Goal: Information Seeking & Learning: Learn about a topic

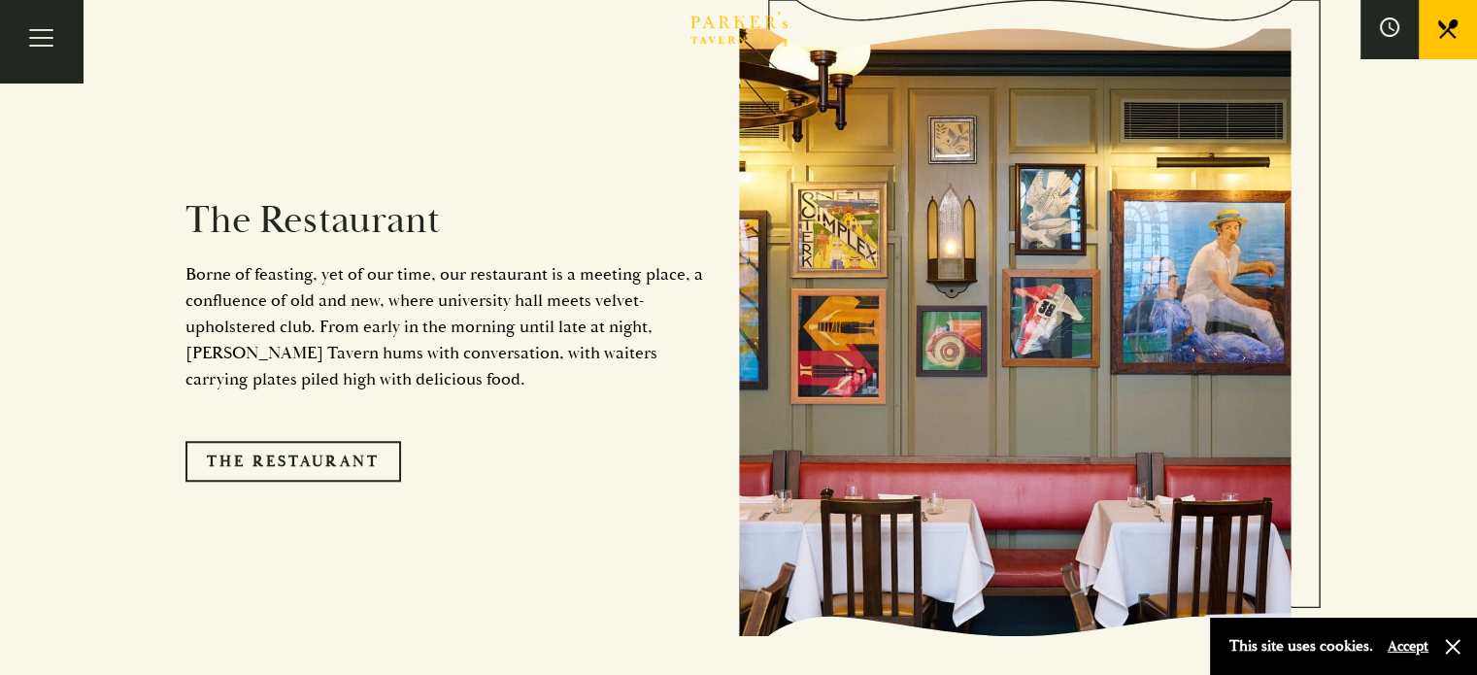
scroll to position [1748, 0]
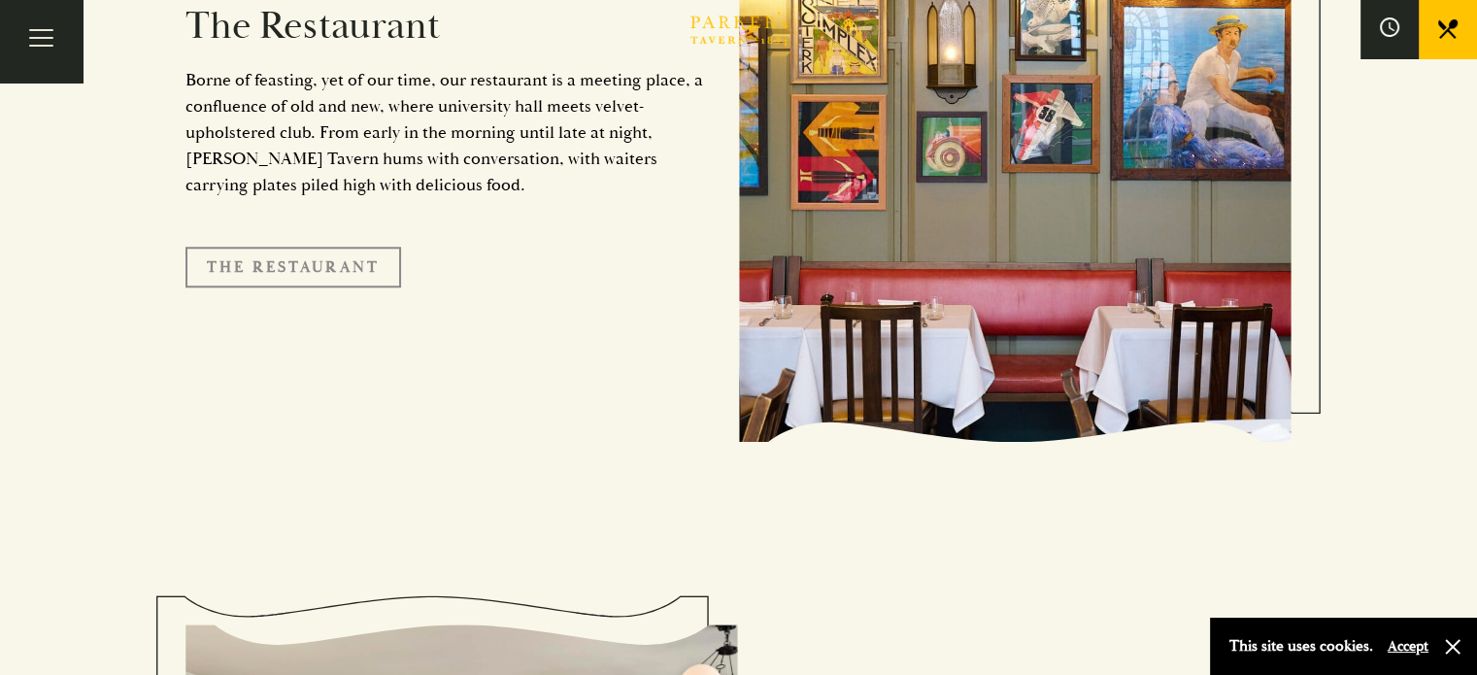
click at [305, 248] on link "The Restaurant" at bounding box center [293, 267] width 216 height 41
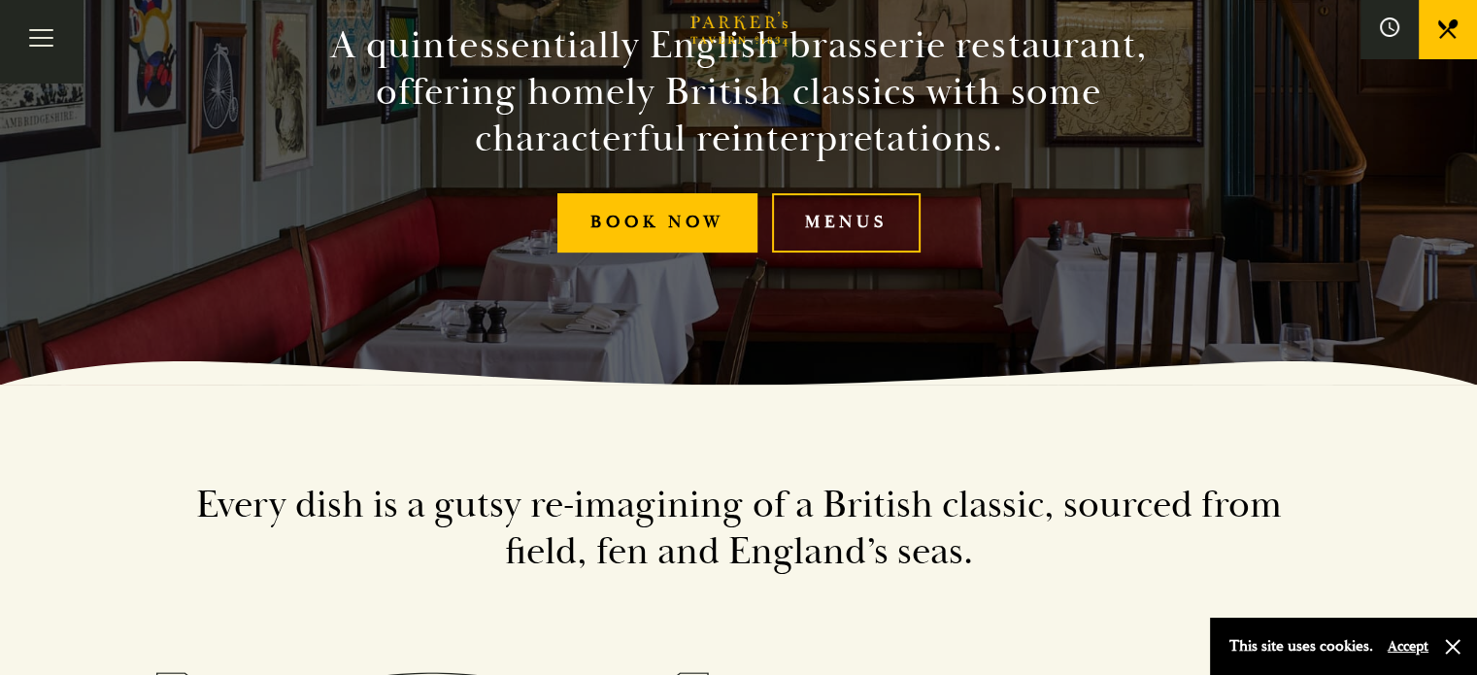
scroll to position [291, 0]
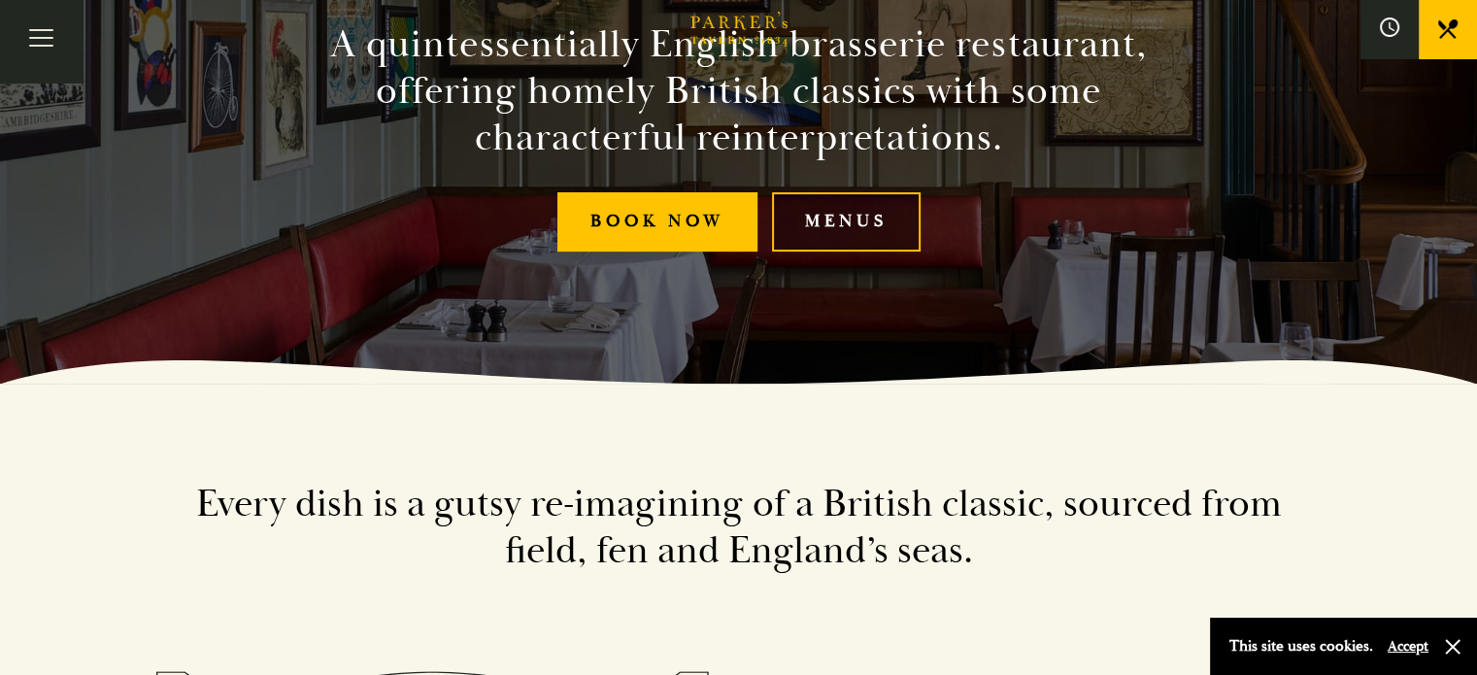
click at [874, 225] on link "Menus" at bounding box center [846, 221] width 149 height 59
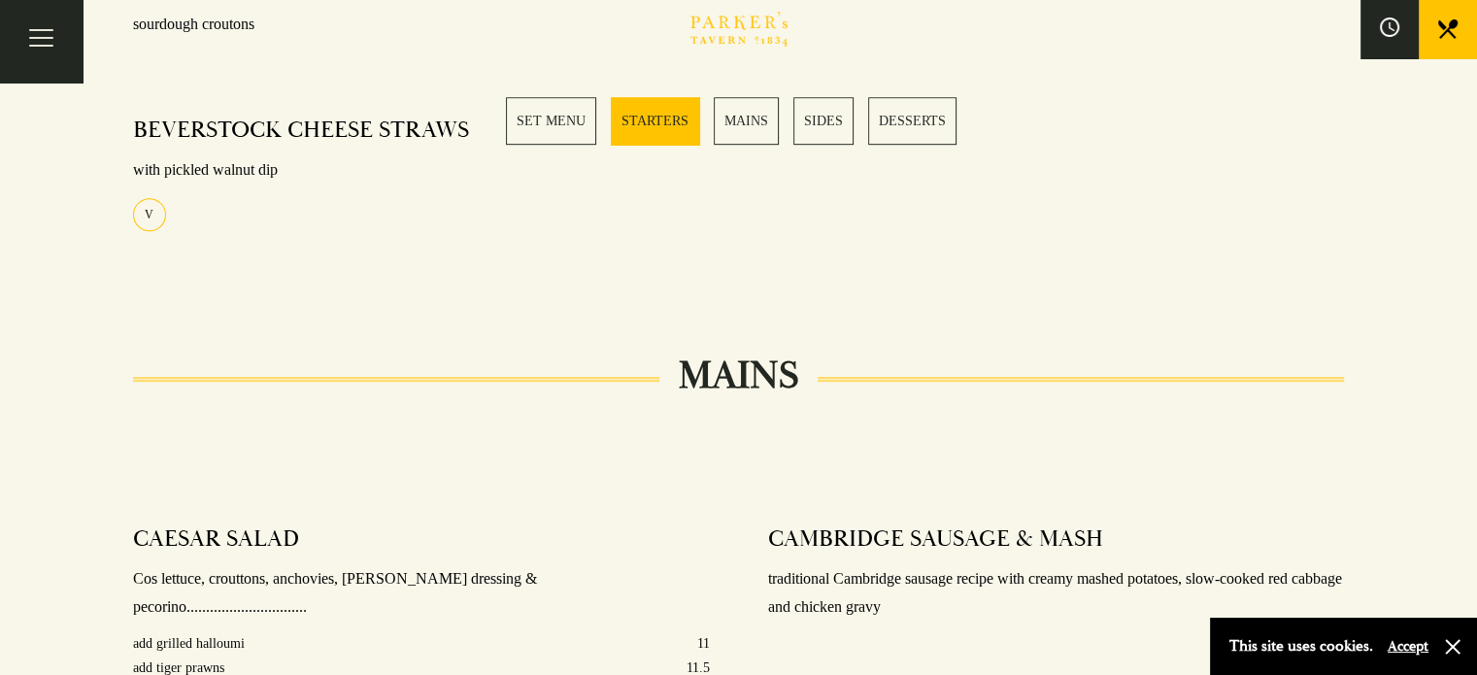
scroll to position [1165, 0]
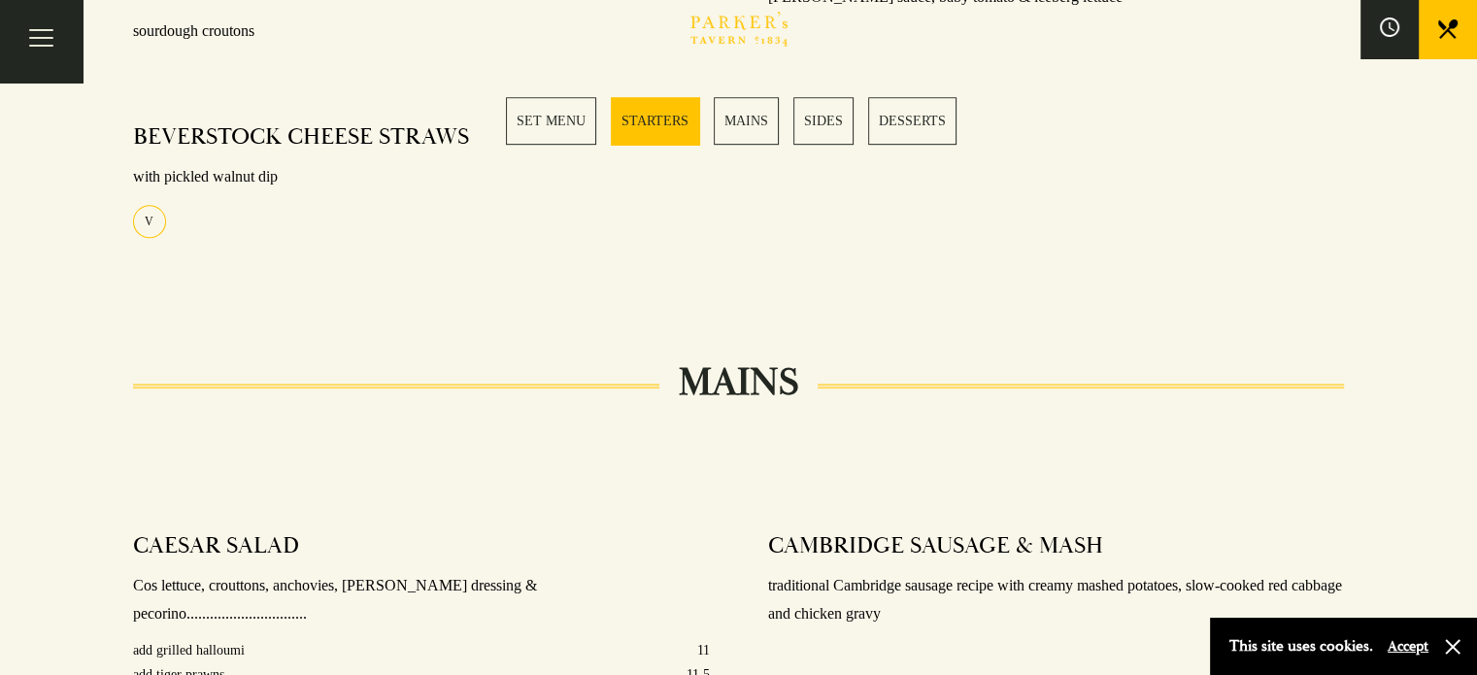
click at [572, 119] on link "SET MENU" at bounding box center [551, 121] width 90 height 48
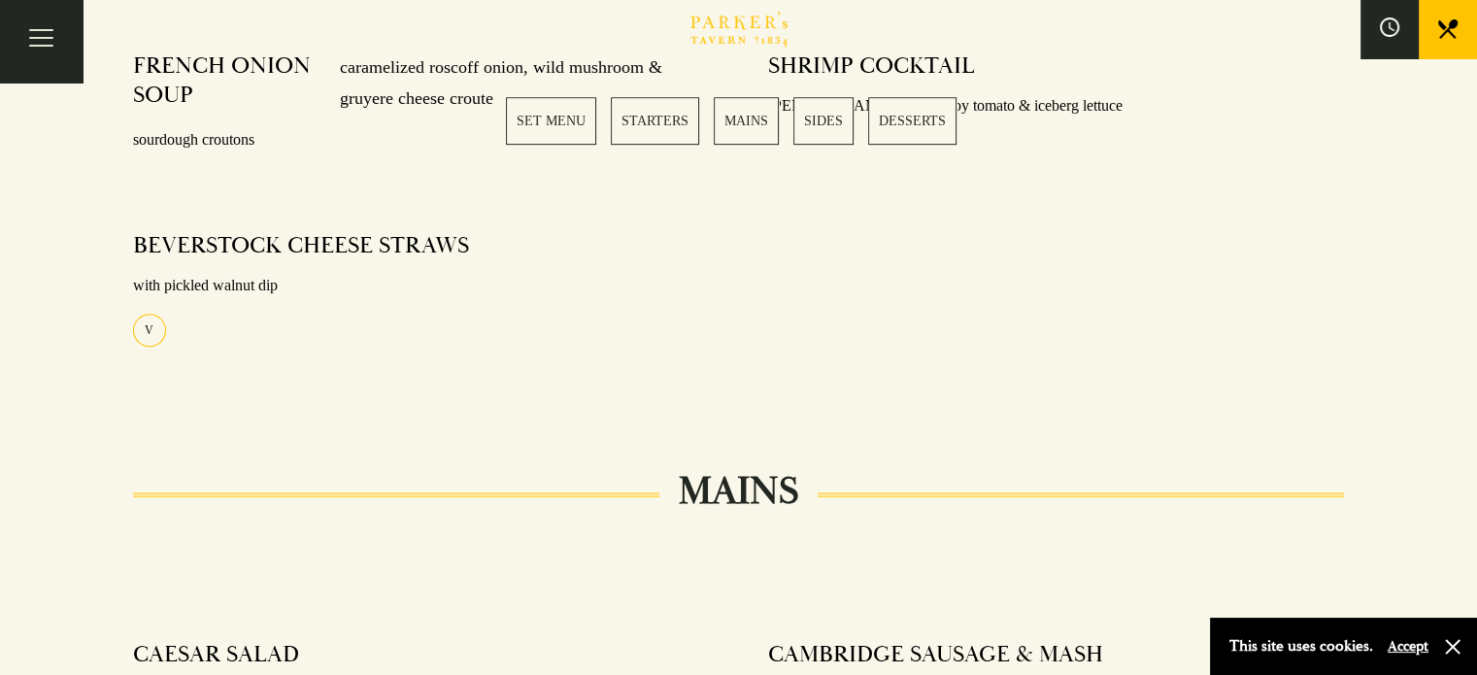
scroll to position [959, 0]
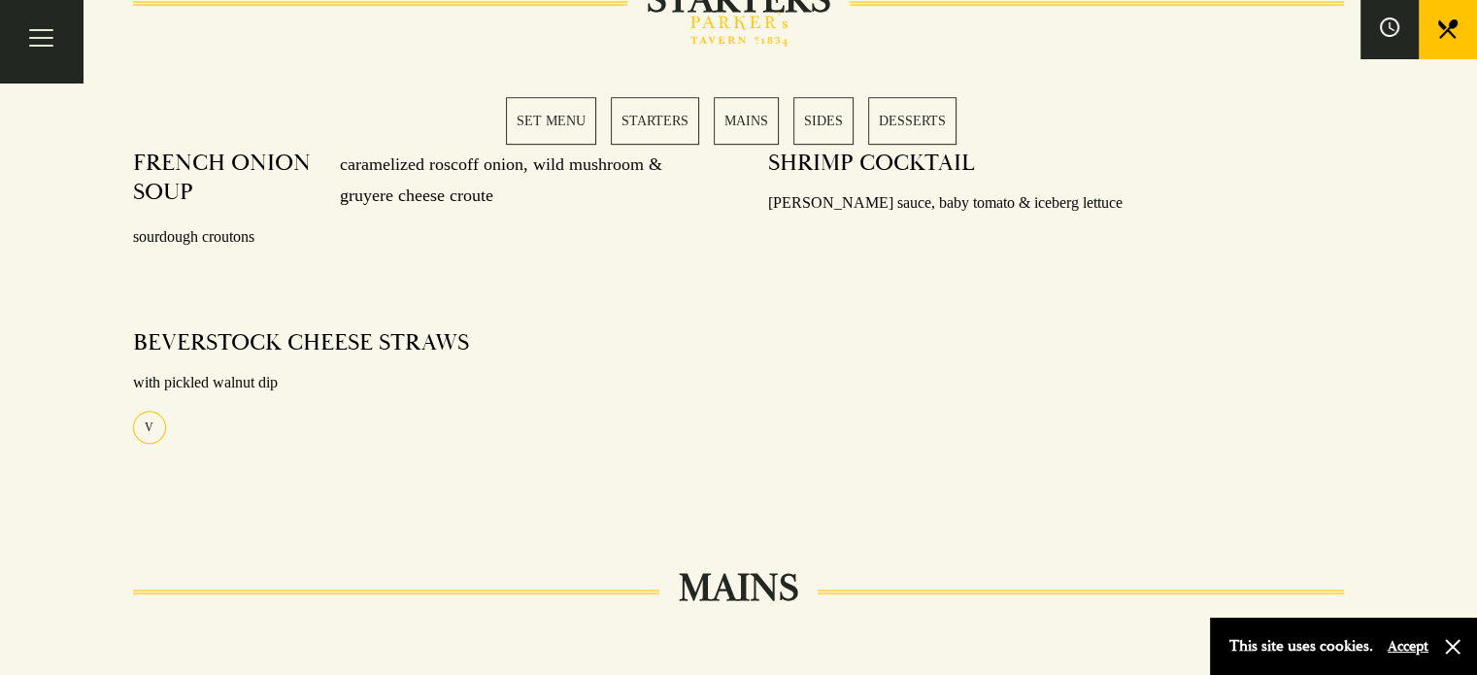
click at [549, 123] on link "SET MENU" at bounding box center [551, 121] width 90 height 48
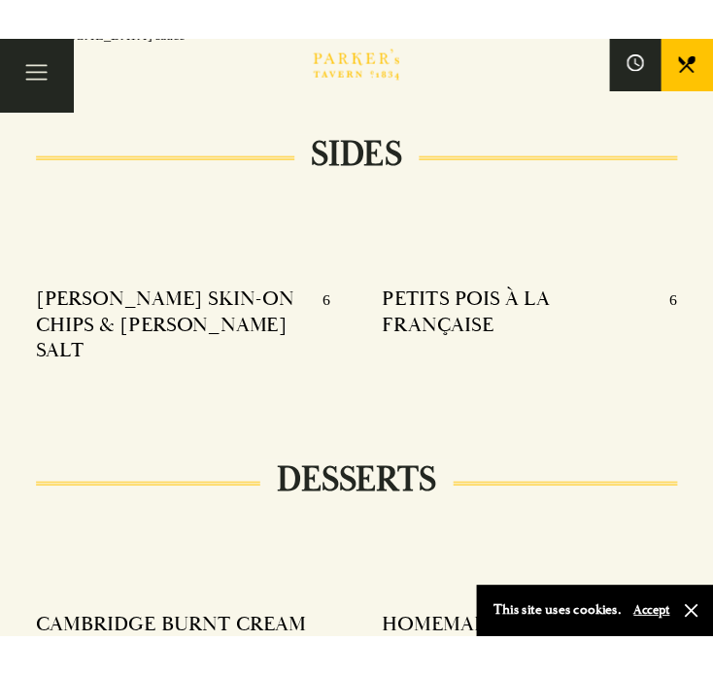
scroll to position [1958, 0]
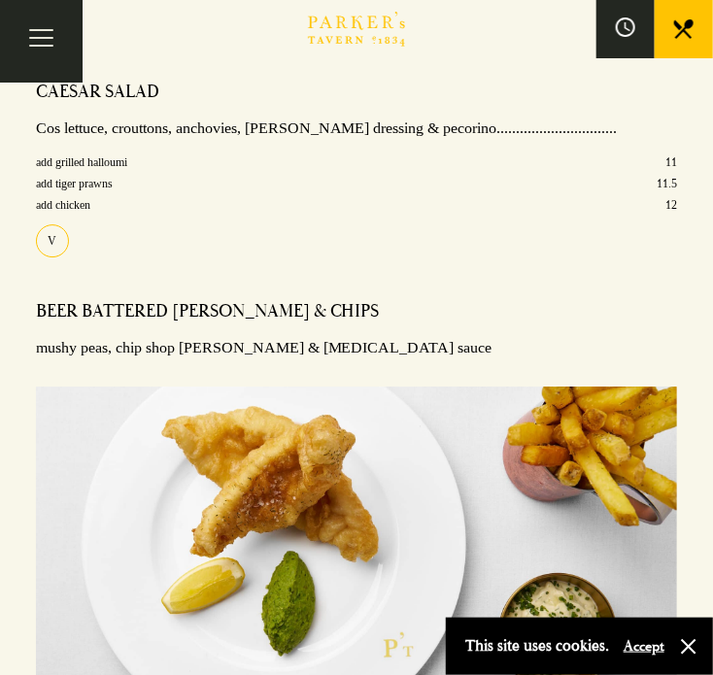
scroll to position [1262, 0]
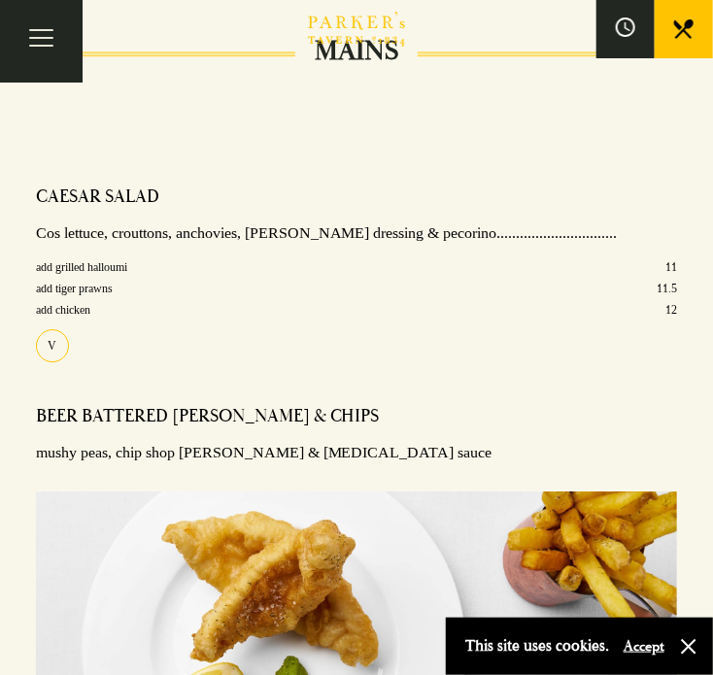
click at [466, 132] on div at bounding box center [357, 143] width 700 height 58
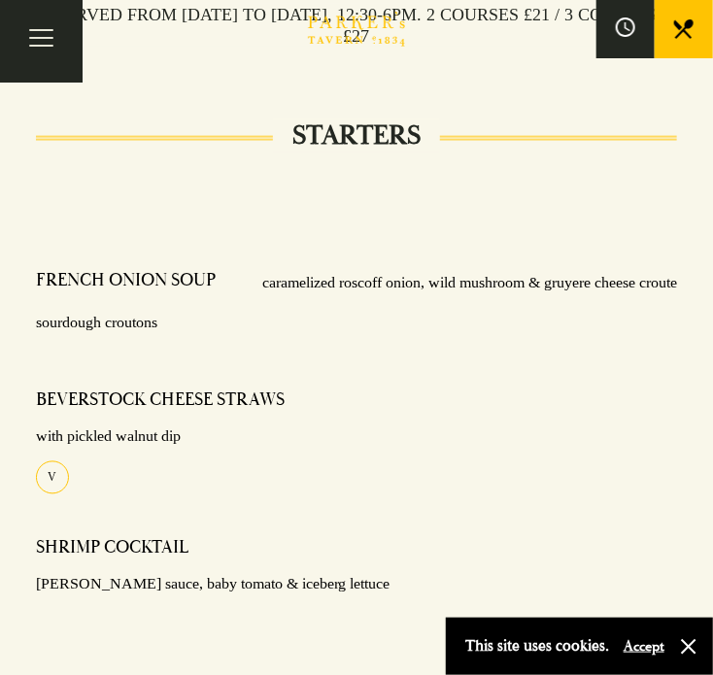
scroll to position [486, 0]
